Goal: Information Seeking & Learning: Compare options

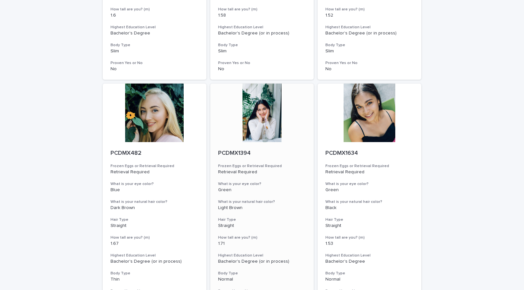
scroll to position [1138, 0]
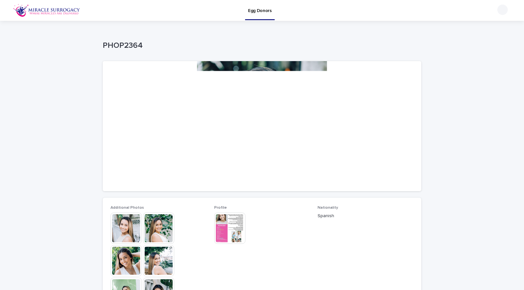
scroll to position [58, 0]
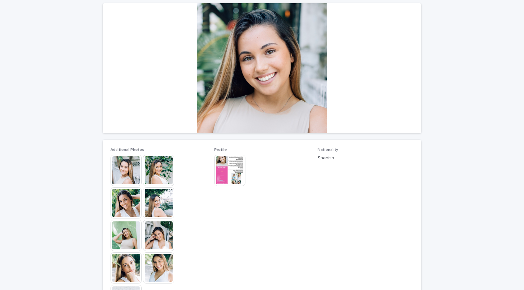
click at [153, 269] on img at bounding box center [158, 267] width 31 height 31
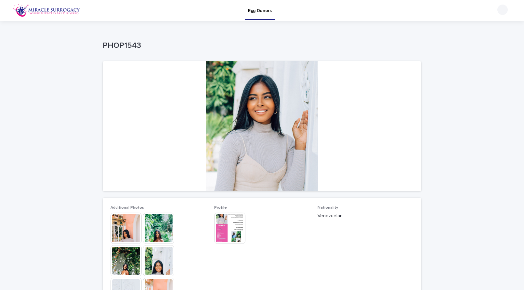
scroll to position [216, 0]
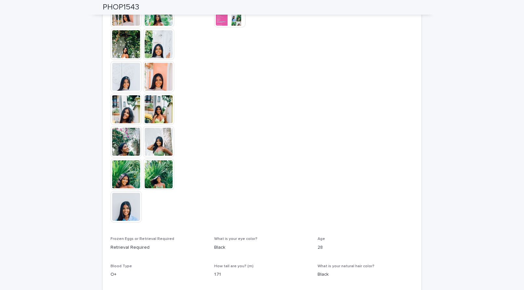
click at [128, 183] on img at bounding box center [125, 173] width 31 height 31
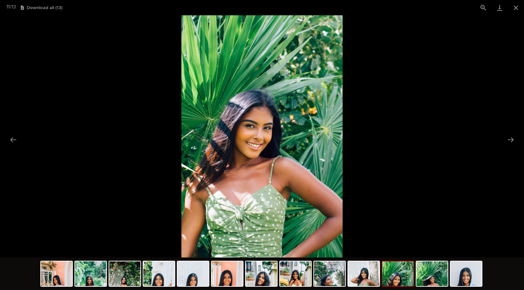
scroll to position [0, 0]
click at [128, 183] on picture at bounding box center [262, 136] width 524 height 242
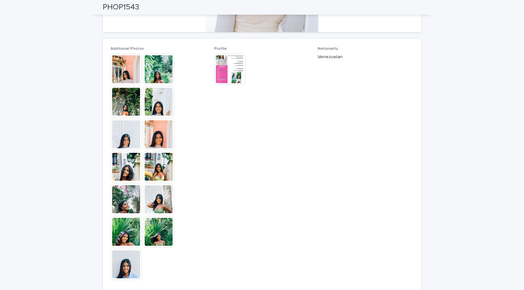
scroll to position [158, 0]
click at [155, 230] on img at bounding box center [158, 232] width 31 height 31
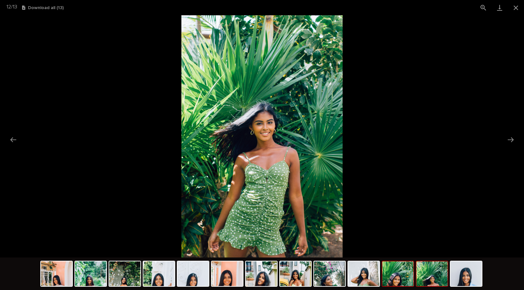
click at [396, 279] on img at bounding box center [397, 273] width 31 height 25
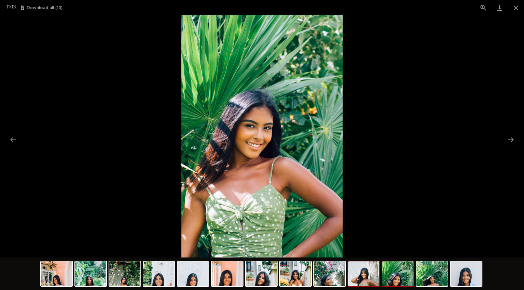
click at [368, 278] on img at bounding box center [363, 273] width 31 height 25
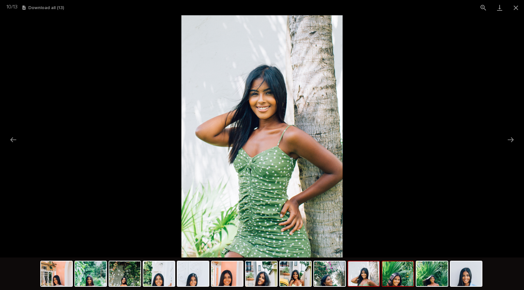
click at [389, 278] on img at bounding box center [397, 273] width 31 height 25
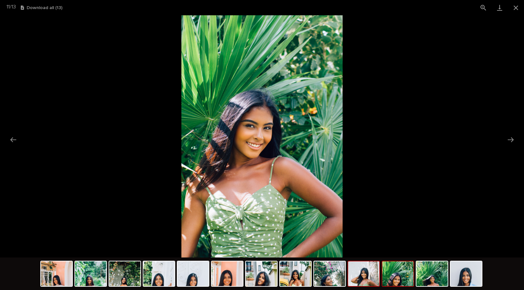
click at [348, 278] on img at bounding box center [363, 273] width 31 height 25
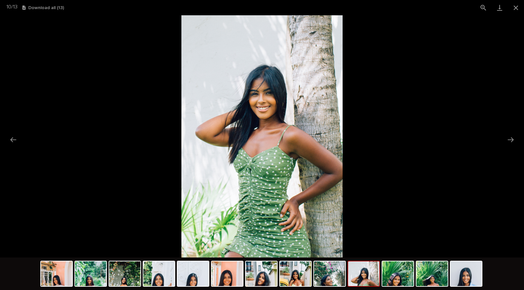
click at [347, 277] on div at bounding box center [363, 273] width 32 height 26
click at [339, 278] on img at bounding box center [329, 273] width 31 height 25
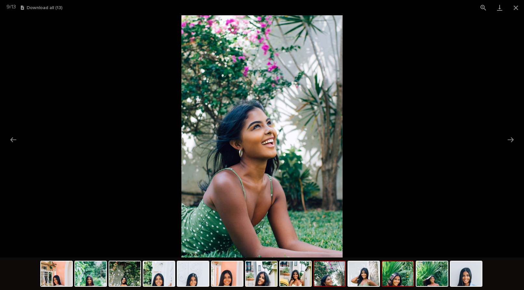
click at [393, 276] on img at bounding box center [397, 273] width 31 height 25
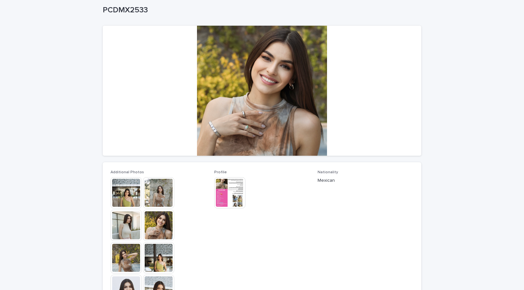
scroll to position [41, 0]
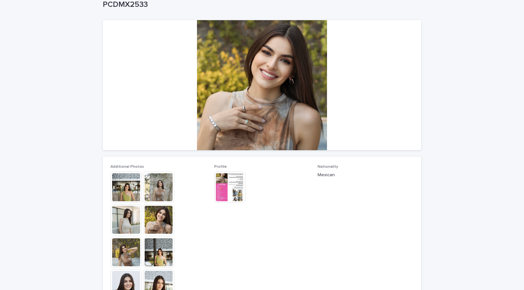
click at [128, 211] on img at bounding box center [125, 219] width 31 height 31
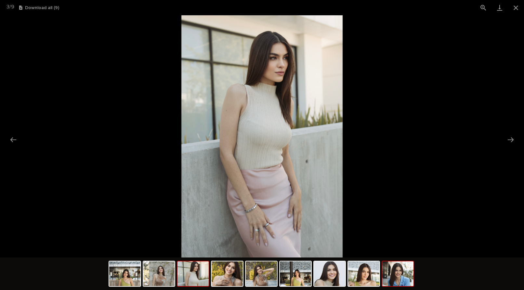
click at [400, 264] on img at bounding box center [397, 273] width 31 height 25
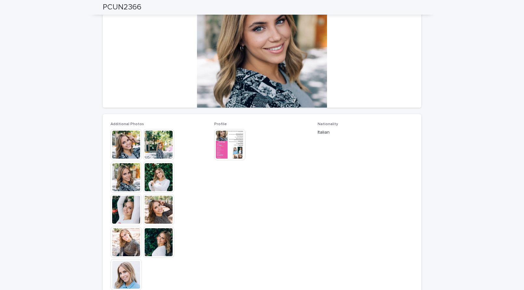
scroll to position [85, 0]
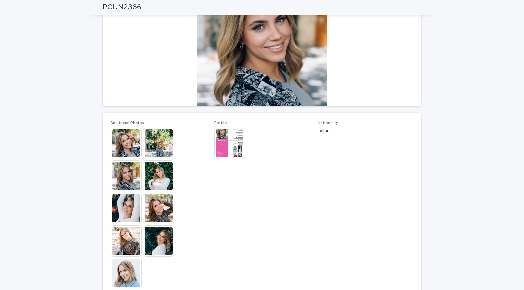
click at [128, 205] on img at bounding box center [125, 208] width 31 height 31
